Goal: Information Seeking & Learning: Find specific page/section

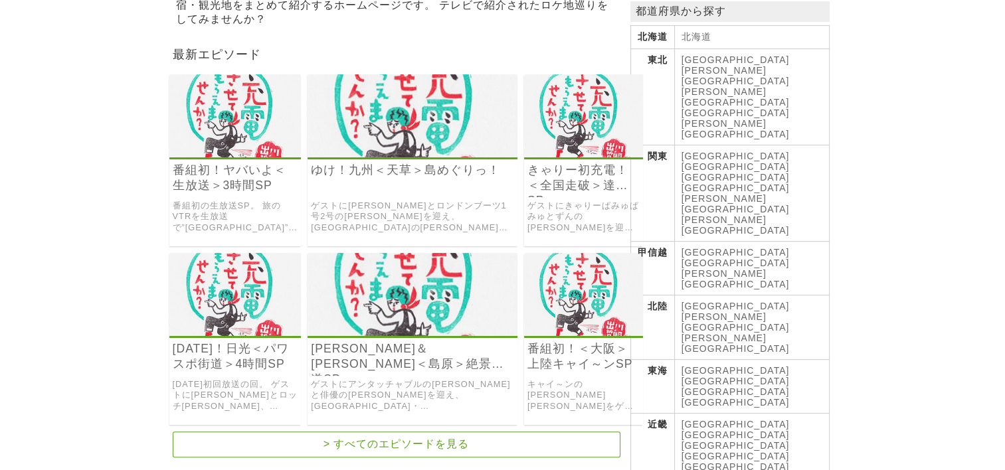
scroll to position [266, 0]
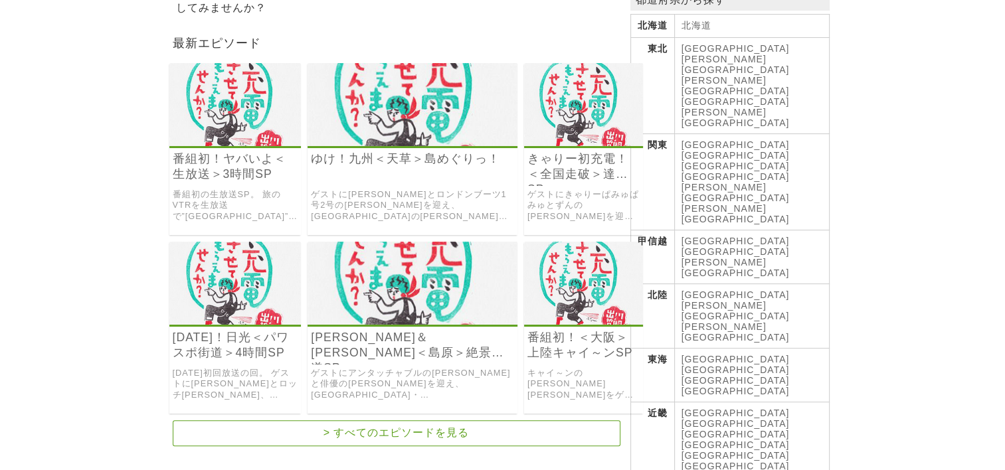
click at [727, 418] on link "[GEOGRAPHIC_DATA]" at bounding box center [735, 423] width 108 height 11
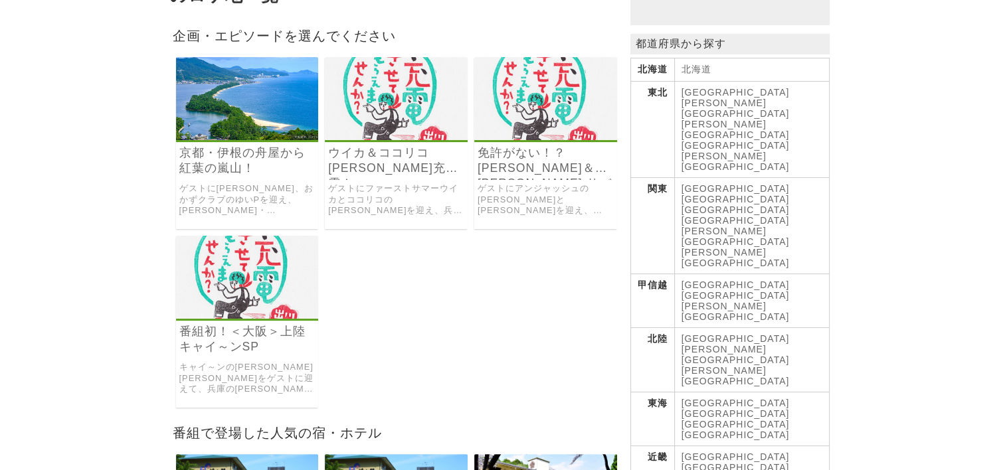
scroll to position [199, 0]
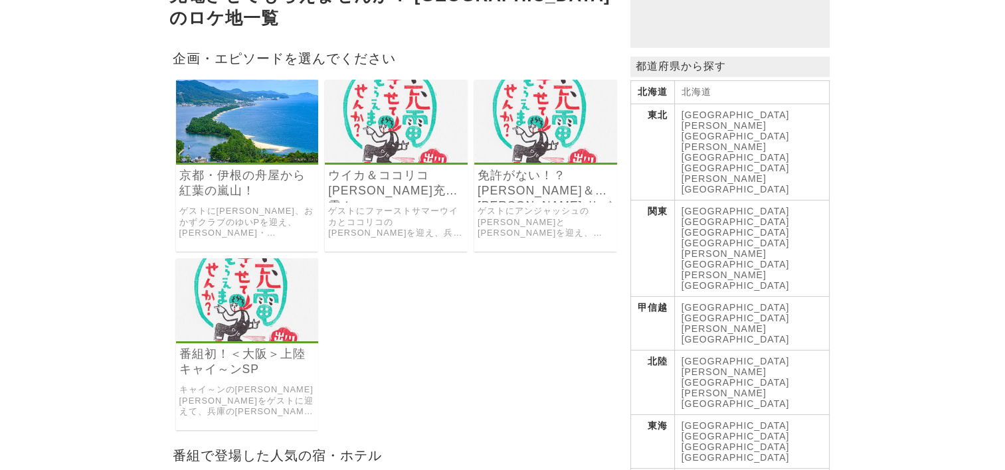
click at [502, 219] on link "ゲストにアンジャッシュの児嶋一哉と長嶋一茂を迎え、福井県の小浜から琵琶湖畔を通って京都の下鴨神社を目指したサバ街道の旅。" at bounding box center [545, 222] width 136 height 33
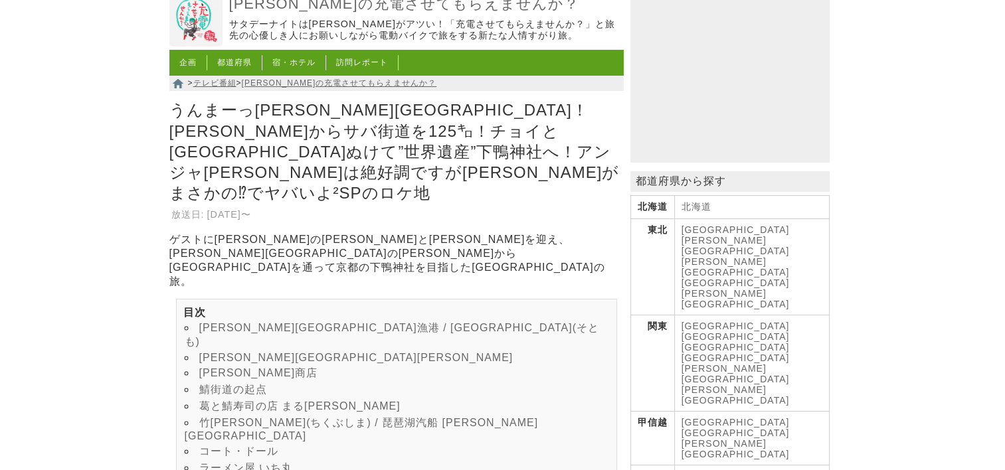
scroll to position [199, 0]
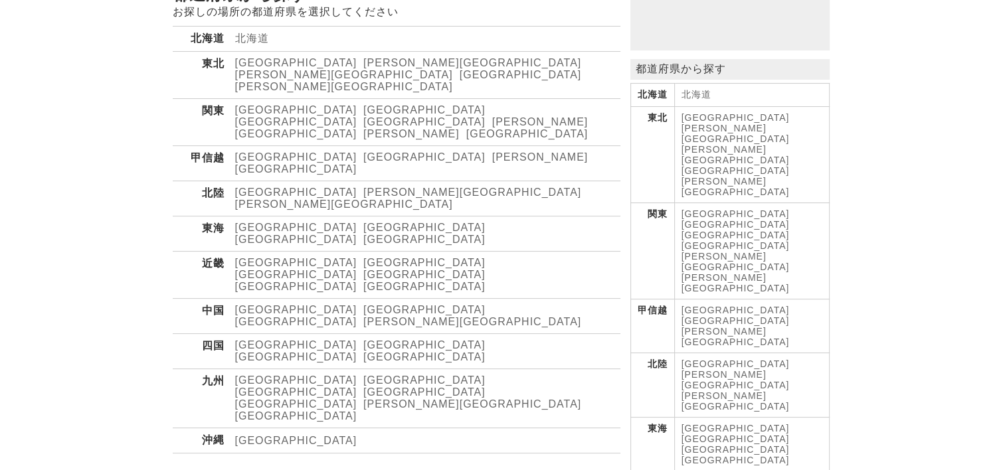
scroll to position [199, 0]
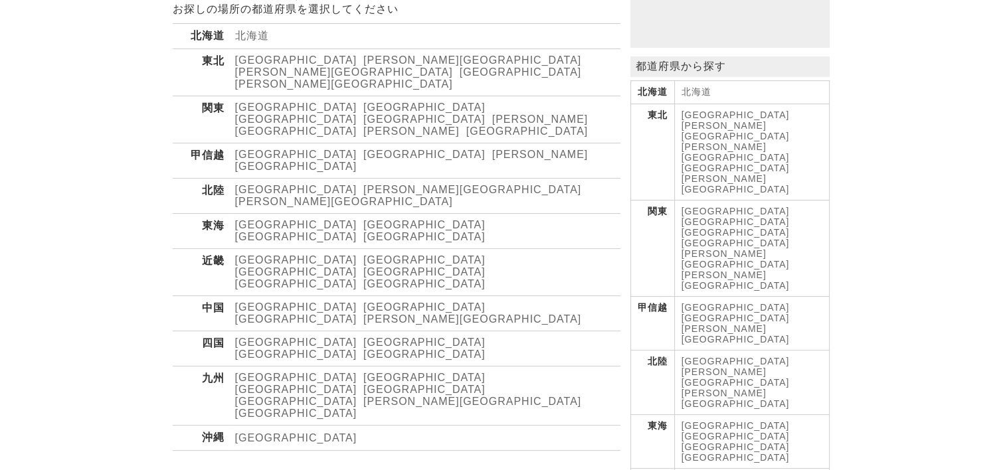
click at [363, 254] on link "[GEOGRAPHIC_DATA]" at bounding box center [424, 259] width 122 height 11
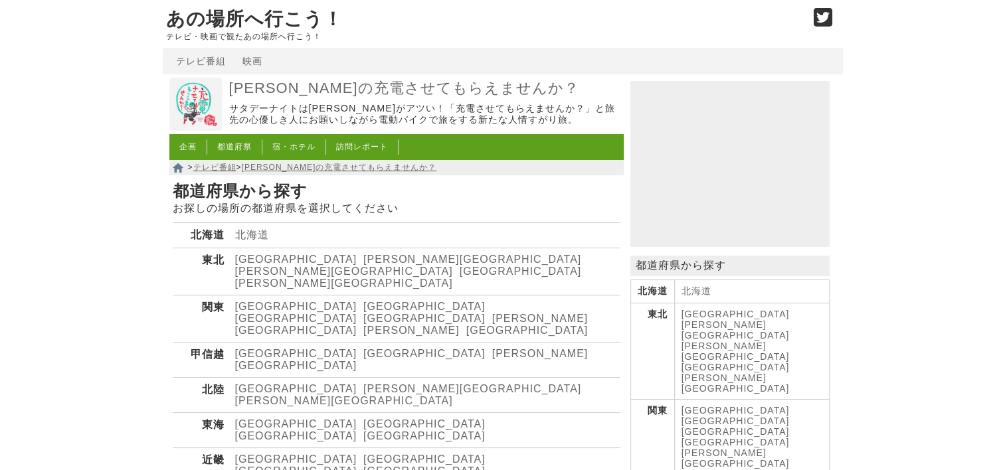
scroll to position [66, 0]
